Goal: Communication & Community: Connect with others

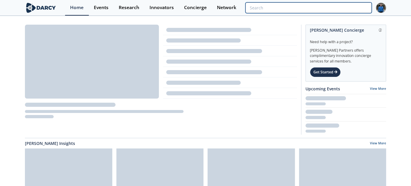
click at [332, 8] on input "search" at bounding box center [308, 7] width 126 height 11
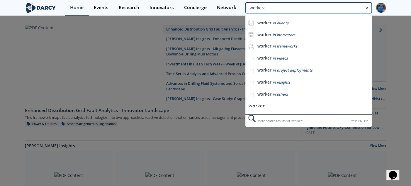
type input "workera"
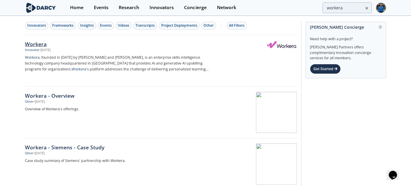
click at [40, 42] on div "Workera" at bounding box center [122, 44] width 194 height 8
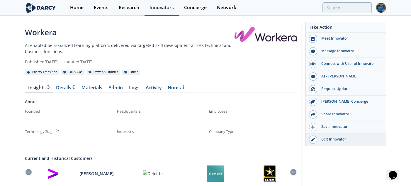
click at [339, 141] on div "Edit Innovator" at bounding box center [350, 139] width 66 height 5
click at [228, 5] on div "Network" at bounding box center [226, 7] width 19 height 5
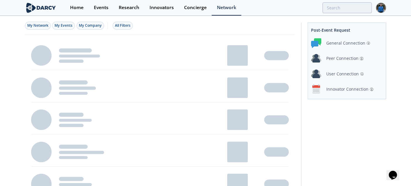
click at [345, 91] on div "Innovator Connection" at bounding box center [347, 89] width 42 height 6
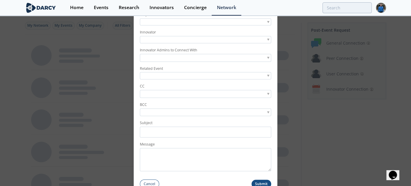
click at [178, 22] on div at bounding box center [205, 21] width 131 height 7
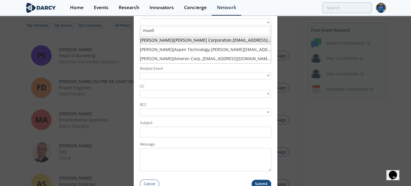
type input "muell"
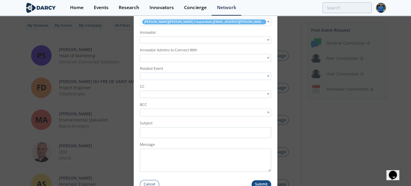
click at [184, 42] on div at bounding box center [205, 39] width 131 height 7
click at [172, 51] on input "search" at bounding box center [205, 49] width 128 height 8
type input "workera"
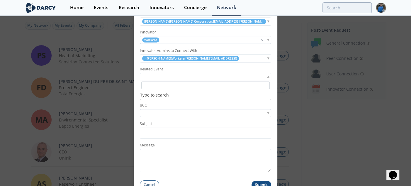
click at [175, 74] on div at bounding box center [205, 76] width 131 height 7
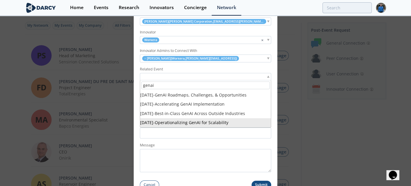
type input "genai"
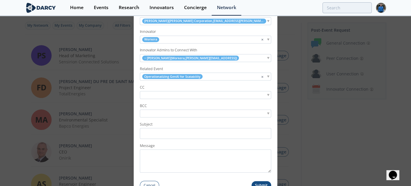
click at [168, 97] on input "search" at bounding box center [161, 95] width 40 height 6
type input "[PERSON_NAME]"
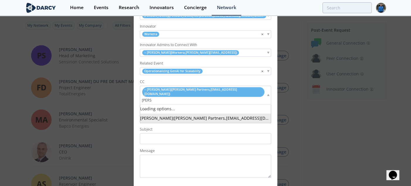
type input "[PERSON_NAME]"
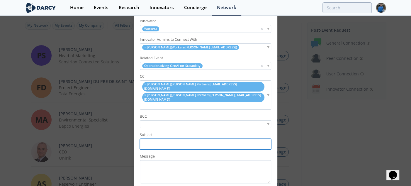
click at [167, 139] on input "Subject" at bounding box center [205, 144] width 131 height 11
drag, startPoint x: 177, startPoint y: 136, endPoint x: 132, endPoint y: 133, distance: 45.8
click at [132, 133] on div "Innovator Connection Requestor [PERSON_NAME] ( [PERSON_NAME] Corporation , [EMA…" at bounding box center [205, 93] width 411 height 186
type input "[PERSON_NAME] / Chevron <> Workera // Connection Request"
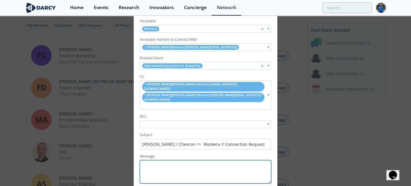
click at [154, 160] on textarea "Message" at bounding box center [205, 171] width 131 height 23
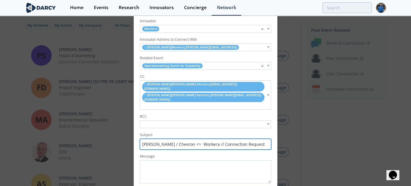
click at [161, 140] on input "[PERSON_NAME] / Chevron <> Workera // Connection Request" at bounding box center [205, 144] width 131 height 11
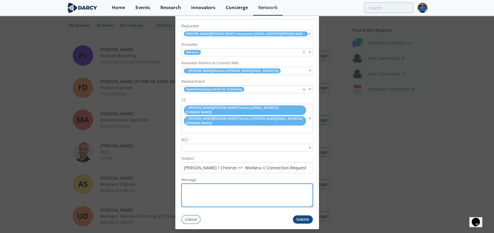
click at [216, 184] on textarea "Message" at bounding box center [247, 195] width 131 height 23
paste textarea "Hi [PERSON_NAME], I hope this note finds you well. Thank you again for attendin…"
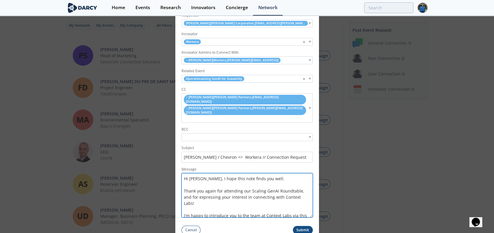
drag, startPoint x: 311, startPoint y: 197, endPoint x: 311, endPoint y: 221, distance: 24.6
click at [311, 186] on form "Requestor [PERSON_NAME] ( [PERSON_NAME] Corporation , [EMAIL_ADDRESS][PERSON_NA…" at bounding box center [247, 122] width 144 height 226
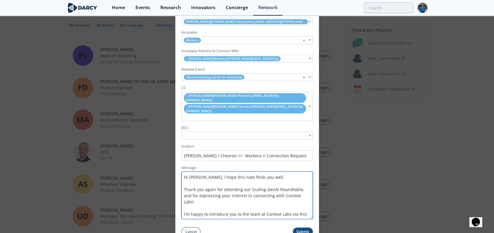
click at [199, 171] on textarea "Hi [PERSON_NAME], I hope this note finds you well. Thank you again for attendin…" at bounding box center [247, 195] width 131 height 48
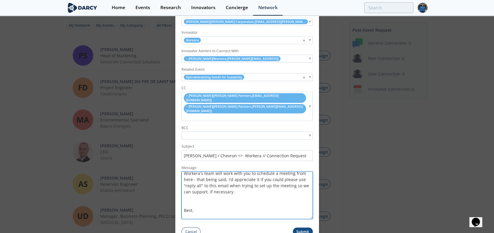
scroll to position [65, 0]
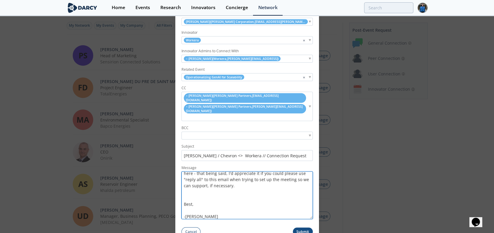
click at [225, 178] on textarea "Hi [PERSON_NAME], I hope this note finds you well. Thank you again for attendin…" at bounding box center [247, 195] width 131 height 48
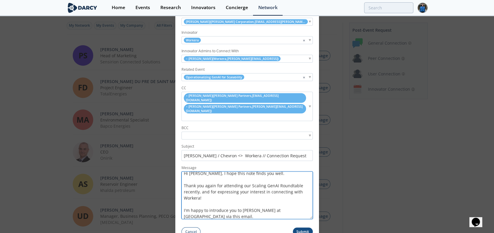
scroll to position [0, 0]
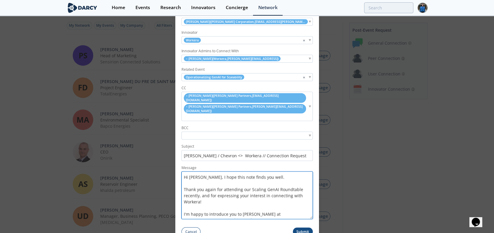
type textarea "Hi [PERSON_NAME], I hope this note finds you well. Thank you again for attendin…"
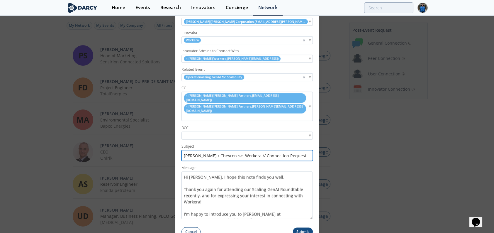
click at [205, 150] on input "[PERSON_NAME] / Chevron <> Workera // Connection Request" at bounding box center [247, 155] width 131 height 11
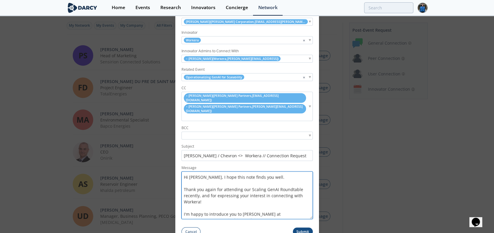
drag, startPoint x: 191, startPoint y: 168, endPoint x: 220, endPoint y: 196, distance: 40.4
click at [220, 186] on textarea "Hi [PERSON_NAME], I hope this note finds you well. Thank you again for attendin…" at bounding box center [247, 195] width 131 height 48
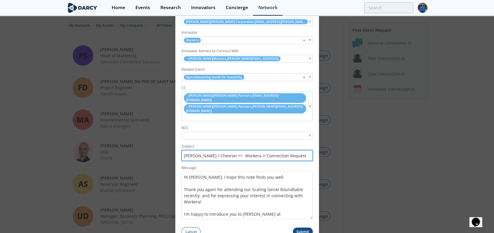
click at [204, 150] on input "[PERSON_NAME] / Chevron <> Workera // Connection Request" at bounding box center [247, 155] width 131 height 11
type input "[PERSON_NAME] <> Workera // Connection Request"
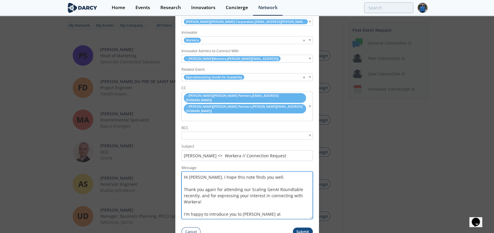
click at [207, 171] on textarea "Hi [PERSON_NAME], I hope this note finds you well. Thank you again for attendin…" at bounding box center [247, 195] width 131 height 48
drag, startPoint x: 197, startPoint y: 167, endPoint x: 248, endPoint y: 192, distance: 56.7
click at [248, 186] on textarea "Hi [PERSON_NAME], I hope this note finds you well. Thank you again for attendin…" at bounding box center [247, 195] width 131 height 48
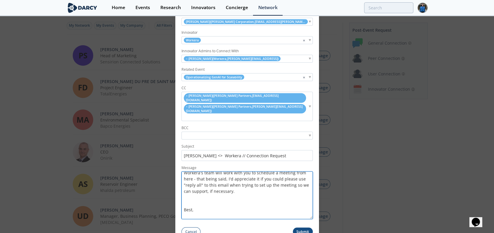
scroll to position [68, 0]
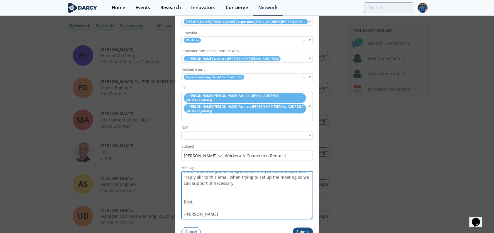
drag, startPoint x: 247, startPoint y: 182, endPoint x: 252, endPoint y: 206, distance: 23.9
click at [248, 186] on textarea "Hi [PERSON_NAME], I hope this note finds you well. Thank you again for attendin…" at bounding box center [247, 195] width 131 height 48
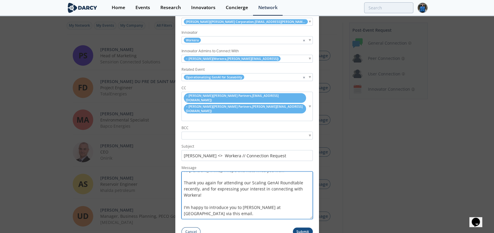
scroll to position [0, 0]
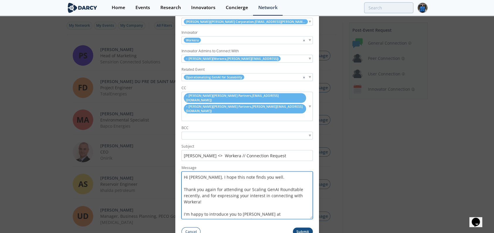
click at [251, 182] on textarea "Hi [PERSON_NAME], I hope this note finds you well. Thank you again for attendin…" at bounding box center [247, 195] width 131 height 48
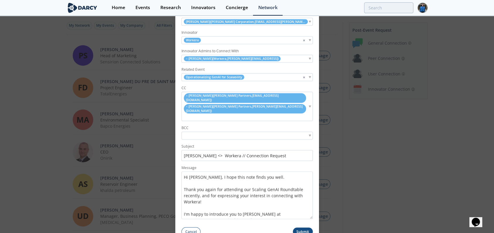
click at [301, 186] on button "Submit" at bounding box center [303, 231] width 20 height 9
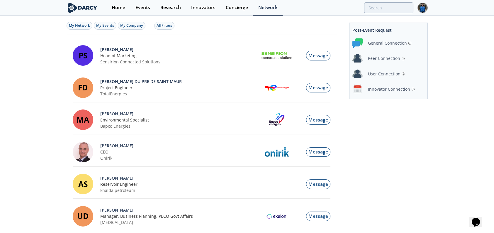
click at [382, 91] on div "Innovator Connection" at bounding box center [389, 89] width 42 height 6
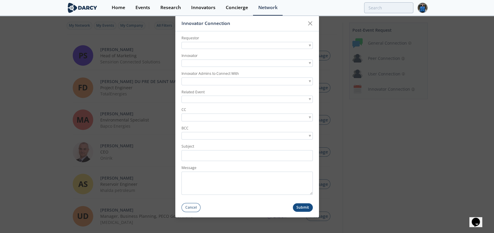
click at [236, 48] on div at bounding box center [247, 45] width 131 height 7
type input "nadir"
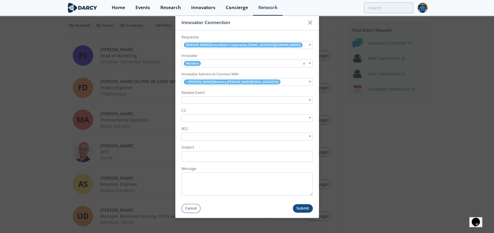
click at [228, 101] on div at bounding box center [247, 99] width 131 height 7
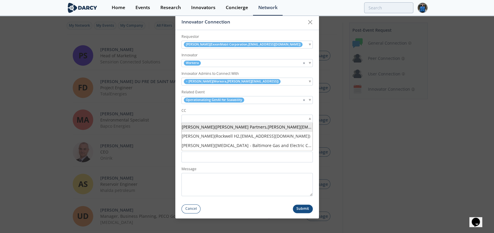
click at [218, 120] on input "search" at bounding box center [203, 119] width 40 height 6
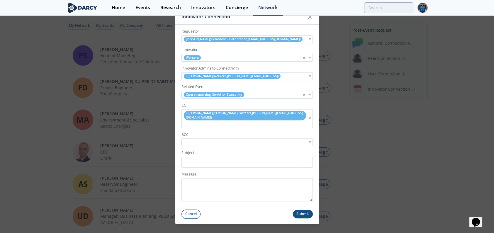
click at [287, 119] on div "× [PERSON_NAME] ( [PERSON_NAME] Partners , [EMAIL_ADDRESS][DOMAIN_NAME] )" at bounding box center [247, 118] width 131 height 18
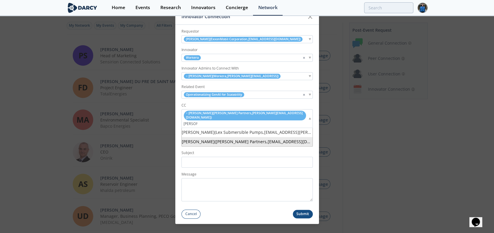
type input "[PERSON_NAME]"
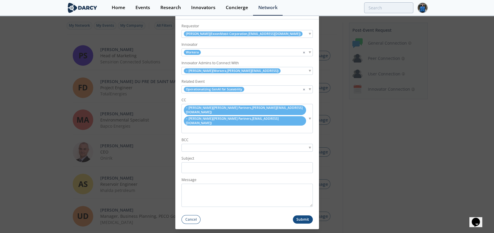
click at [225, 144] on div at bounding box center [247, 148] width 131 height 8
click at [210, 162] on input "Subject" at bounding box center [247, 167] width 131 height 11
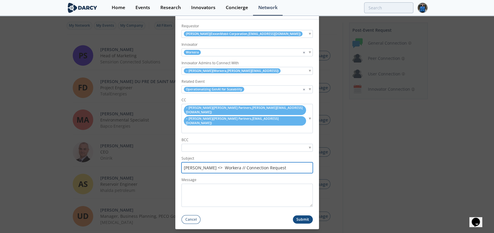
click at [186, 162] on input "[PERSON_NAME] <> Workera // Connection Request" at bounding box center [247, 167] width 131 height 11
type input "ExxonMobil <> Workera // Connection Request"
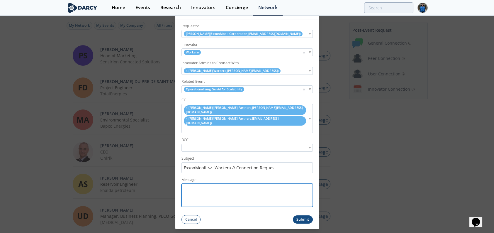
paste textarea "Hi [PERSON_NAME], I hope this note finds you well. Thank you again for attendin…"
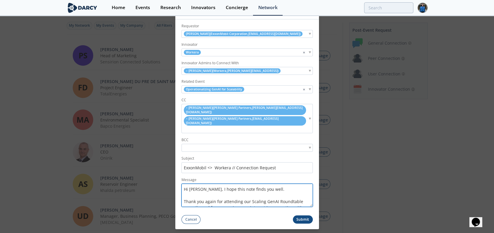
click at [192, 184] on textarea "Hi [PERSON_NAME], I hope this note finds you well. Thank you again for attendin…" at bounding box center [247, 195] width 131 height 23
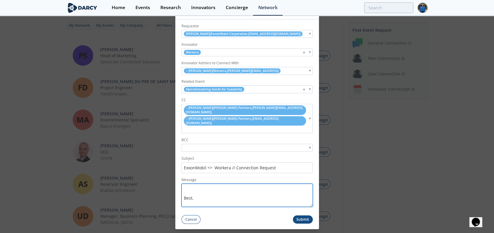
scroll to position [90, 0]
type textarea "Hi [PERSON_NAME], I hope this note finds you well. Thank you again for attendin…"
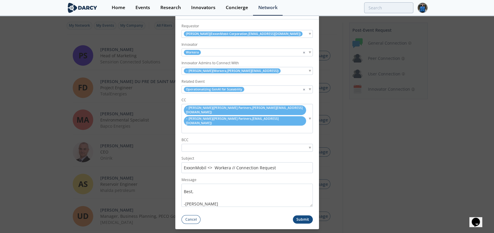
click at [304, 186] on button "Submit" at bounding box center [303, 219] width 20 height 9
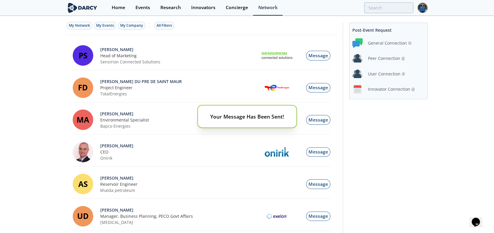
click at [372, 92] on div "Your Message Has Been Sent!" at bounding box center [247, 116] width 494 height 233
click at [391, 89] on div "Your Message Has Been Sent!" at bounding box center [247, 116] width 494 height 233
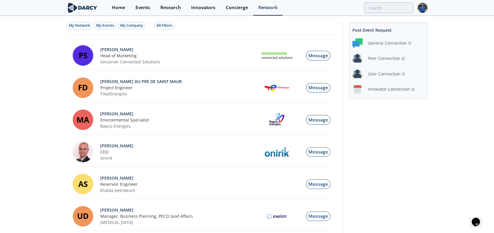
click at [385, 89] on div "Innovator Connection" at bounding box center [389, 89] width 42 height 6
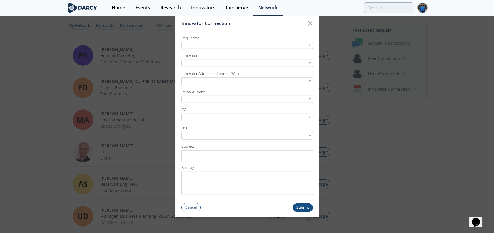
click at [196, 45] on div at bounding box center [247, 45] width 131 height 7
type input "[PERSON_NAME]"
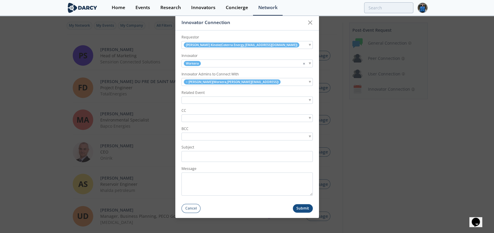
click at [248, 96] on div "Related Event" at bounding box center [247, 96] width 131 height 13
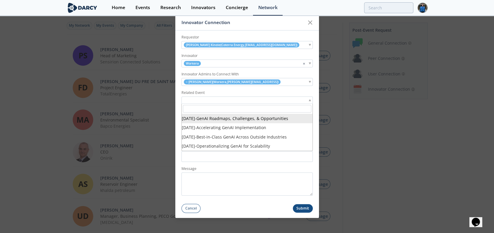
click at [244, 100] on div at bounding box center [247, 99] width 131 height 7
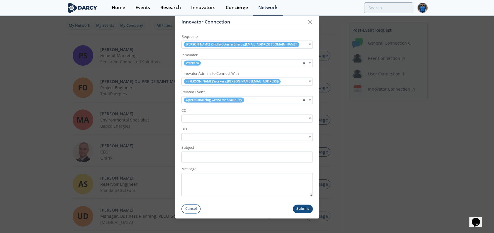
click at [220, 122] on div at bounding box center [247, 119] width 131 height 8
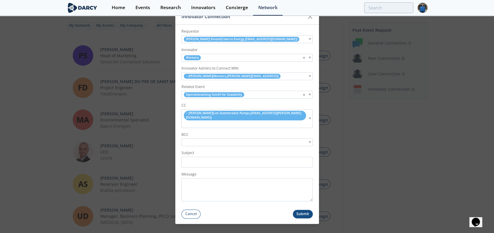
click at [190, 121] on input "search" at bounding box center [186, 124] width 7 height 6
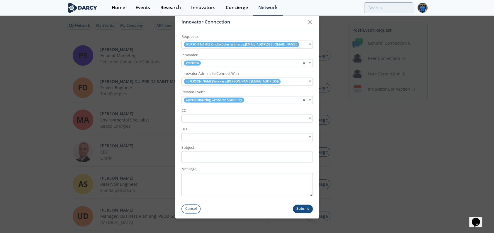
click at [194, 117] on input "search" at bounding box center [203, 119] width 40 height 6
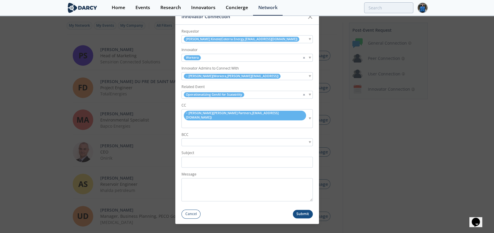
click at [190, 121] on input "search" at bounding box center [186, 124] width 7 height 6
type input "[PERSON_NAME] [PERSON_NAME]"
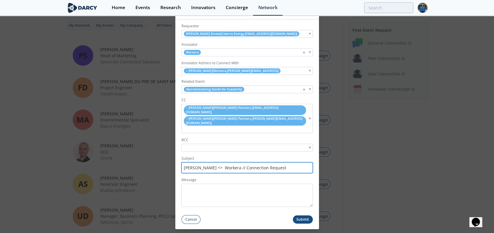
click at [192, 162] on input "[PERSON_NAME] <> Workera // Connection Request" at bounding box center [247, 167] width 131 height 11
click at [189, 162] on input "[PERSON_NAME] <> Workera // Connection Request" at bounding box center [247, 167] width 131 height 11
type input "Coterra <> Workera // Connection Request"
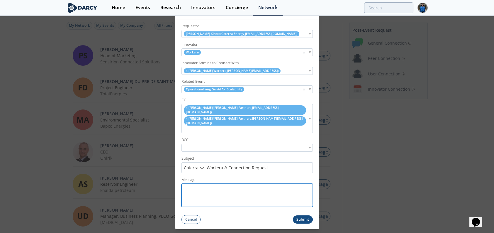
paste textarea "Hi [PERSON_NAME], I hope this note finds you well. Thank you again for attendin…"
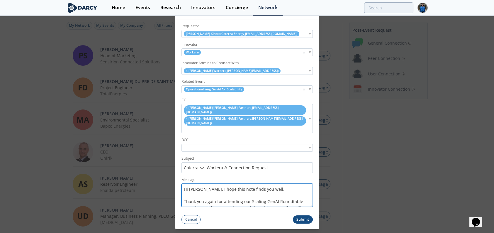
scroll to position [0, 0]
click at [196, 184] on textarea "Hi [PERSON_NAME], I hope this note finds you well. Thank you again for attendin…" at bounding box center [247, 195] width 131 height 23
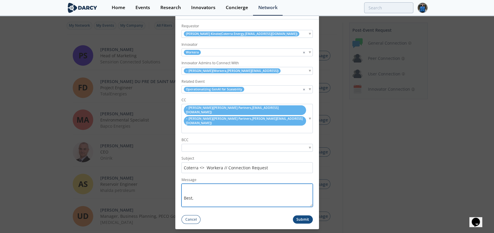
scroll to position [90, 0]
type textarea "Hi [PERSON_NAME], I hope this note finds you well. Thank you again for attendin…"
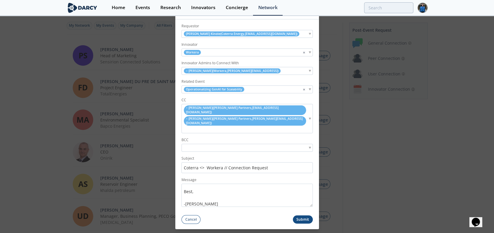
drag, startPoint x: 306, startPoint y: 210, endPoint x: 264, endPoint y: 232, distance: 47.8
click at [263, 186] on div "Innovator Connection Requestor [PERSON_NAME] Kindle ( Coterra Energy , [EMAIL_A…" at bounding box center [247, 116] width 494 height 233
click at [227, 184] on textarea "Hi [PERSON_NAME], I hope this note finds you well. Thank you again for attendin…" at bounding box center [247, 195] width 131 height 23
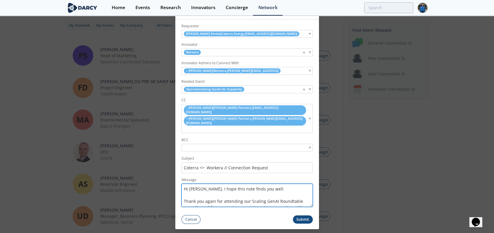
scroll to position [0, 0]
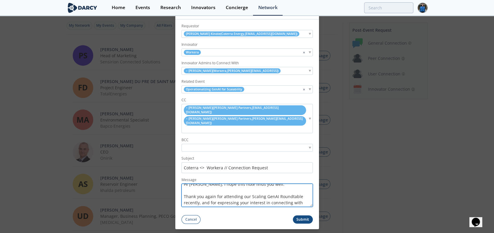
drag, startPoint x: 222, startPoint y: 179, endPoint x: 254, endPoint y: 197, distance: 37.1
click at [257, 186] on textarea "Hi [PERSON_NAME], I hope this note finds you well. Thank you again for attendin…" at bounding box center [247, 195] width 131 height 23
click at [239, 184] on textarea "Hi [PERSON_NAME], I hope this note finds you well. Thank you again for attendin…" at bounding box center [247, 195] width 131 height 23
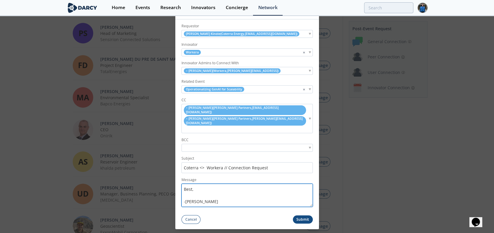
scroll to position [88, 0]
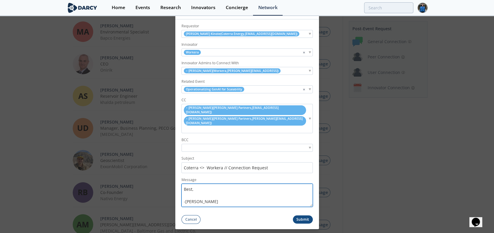
click at [241, 186] on textarea "Hi [PERSON_NAME], I hope this note finds you well. Thank you again for attendin…" at bounding box center [247, 195] width 131 height 23
click at [300, 186] on button "Submit" at bounding box center [303, 219] width 20 height 9
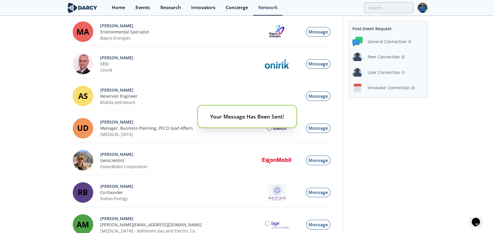
click at [380, 104] on div "Your Message Has Been Sent!" at bounding box center [247, 116] width 494 height 233
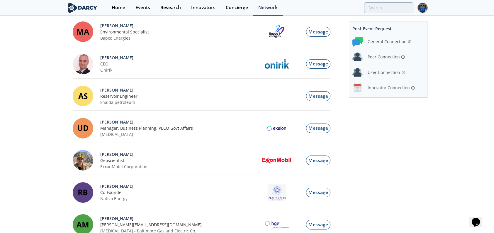
click at [386, 88] on div "Innovator Connection" at bounding box center [389, 87] width 42 height 6
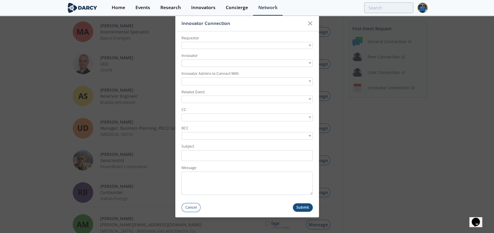
click at [219, 48] on div at bounding box center [247, 45] width 131 height 7
type input "[PERSON_NAME]"
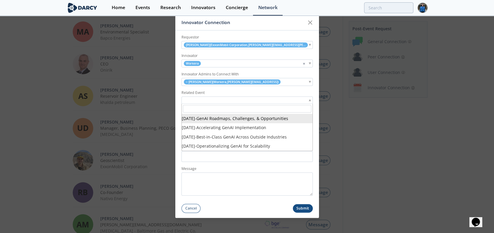
click at [238, 101] on div at bounding box center [247, 99] width 131 height 7
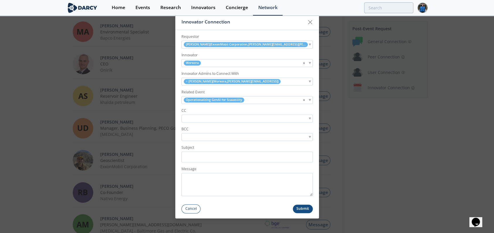
click at [223, 119] on input "search" at bounding box center [203, 119] width 40 height 6
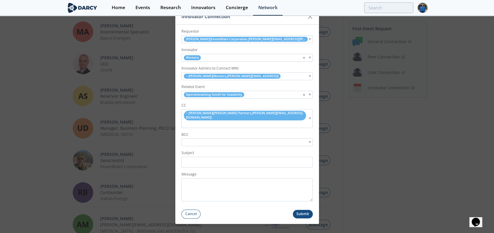
click at [190, 121] on input "search" at bounding box center [186, 124] width 7 height 6
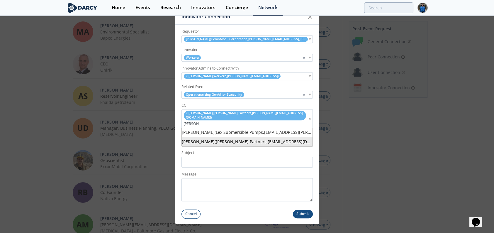
type input "[PERSON_NAME]"
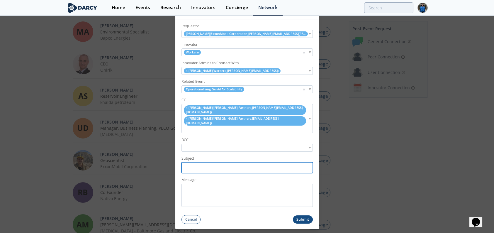
click at [214, 162] on input "Subject" at bounding box center [247, 167] width 131 height 11
click at [189, 162] on input "[PERSON_NAME] <> Workera // Connection Request" at bounding box center [247, 167] width 131 height 11
type input "ExxonMobil <> Workera // Connection Request"
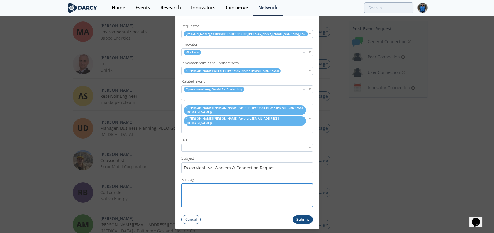
paste textarea "Hi [PERSON_NAME], I hope this note finds you well. Thank you again for attendin…"
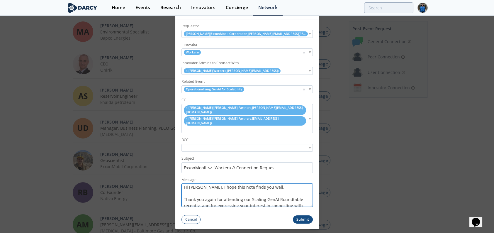
scroll to position [0, 0]
click at [197, 184] on textarea "Hi [PERSON_NAME], I hope this note finds you well. Thank you again for attendin…" at bounding box center [247, 195] width 131 height 23
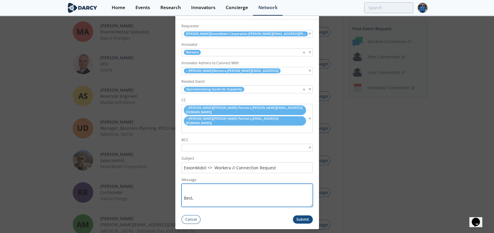
scroll to position [90, 0]
type textarea "Hi [PERSON_NAME], I hope this note finds you well. Thank you again for attendin…"
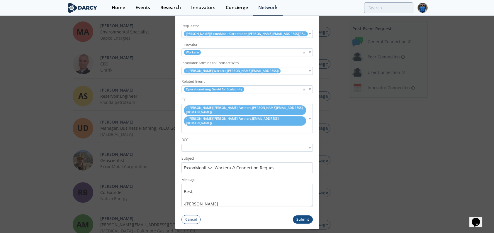
click at [307, 186] on button "Submit" at bounding box center [303, 219] width 20 height 9
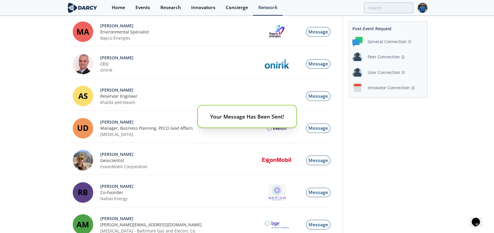
click at [378, 95] on div "Your Message Has Been Sent!" at bounding box center [247, 116] width 494 height 233
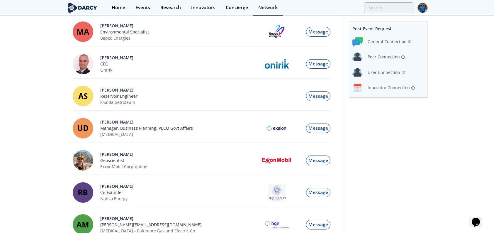
click at [386, 88] on div "Innovator Connection" at bounding box center [389, 87] width 42 height 6
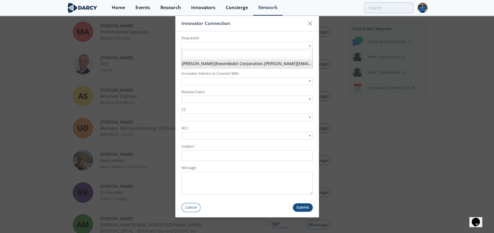
click at [210, 47] on div at bounding box center [247, 45] width 131 height 7
type input "[PERSON_NAME]"
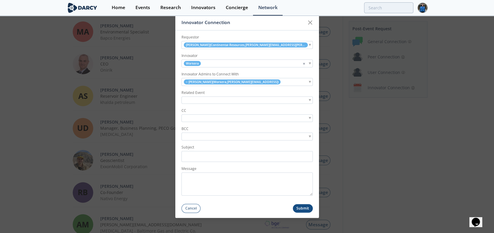
click at [215, 100] on div at bounding box center [247, 99] width 131 height 7
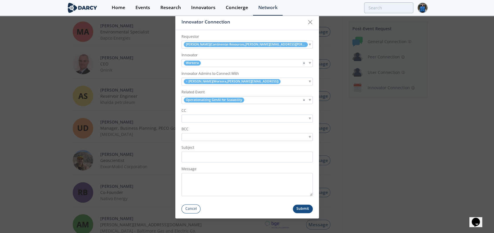
click at [211, 113] on label "CC" at bounding box center [247, 110] width 131 height 5
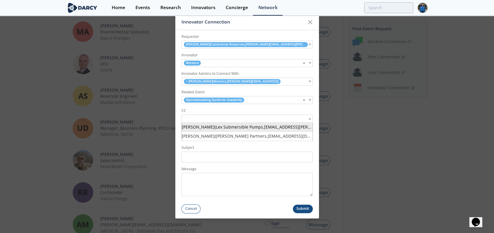
click at [211, 117] on input "search" at bounding box center [203, 119] width 40 height 6
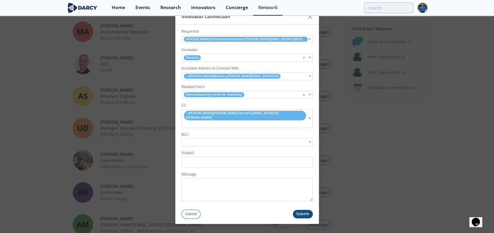
click at [283, 121] on ul "× [PERSON_NAME] ( [PERSON_NAME] Partners , [EMAIL_ADDRESS][DOMAIN_NAME] )" at bounding box center [245, 118] width 126 height 17
type input "[PERSON_NAME] [PERSON_NAME]"
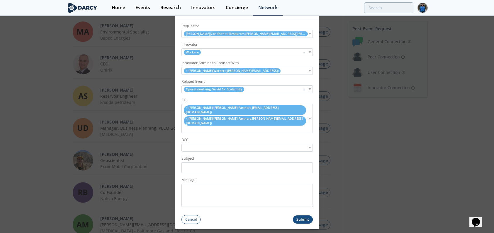
click at [205, 165] on form "Requestor [PERSON_NAME] ( Continental Resources , [PERSON_NAME][EMAIL_ADDRESS][…" at bounding box center [247, 121] width 144 height 204
click at [205, 162] on input "Subject" at bounding box center [247, 167] width 131 height 11
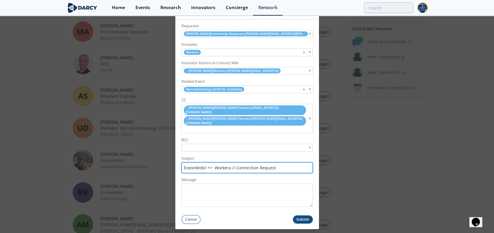
click at [195, 162] on input "ExxonMobil <> Workera // Connection Request" at bounding box center [247, 167] width 131 height 11
type input "Continental <> Workera // Connection Request"
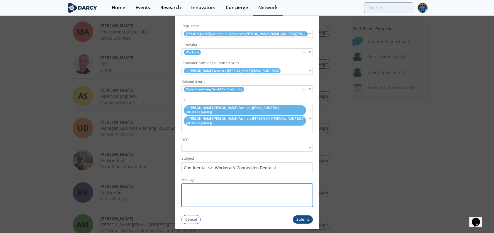
paste textarea "Hi [PERSON_NAME], I hope this note finds you well. Thank you again for attendin…"
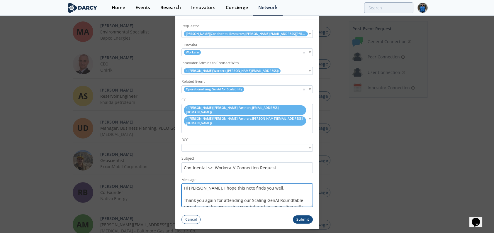
scroll to position [0, 0]
click at [194, 184] on textarea "Hi [PERSON_NAME], I hope this note finds you well. Thank you again for attendin…" at bounding box center [247, 195] width 131 height 23
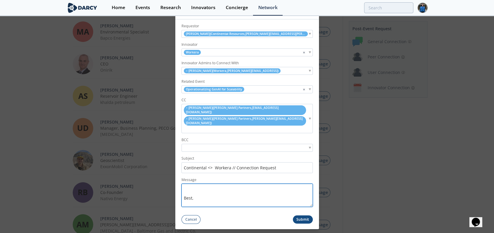
scroll to position [90, 0]
type textarea "Hi [PERSON_NAME], I hope this note finds you well. Thank you again for attendin…"
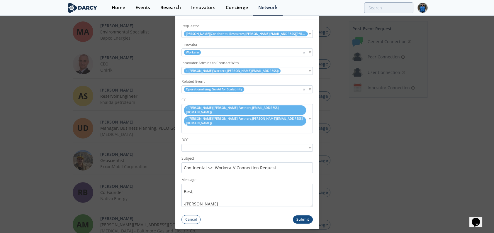
click at [307, 186] on button "Submit" at bounding box center [303, 219] width 20 height 9
